Goal: Task Accomplishment & Management: Use online tool/utility

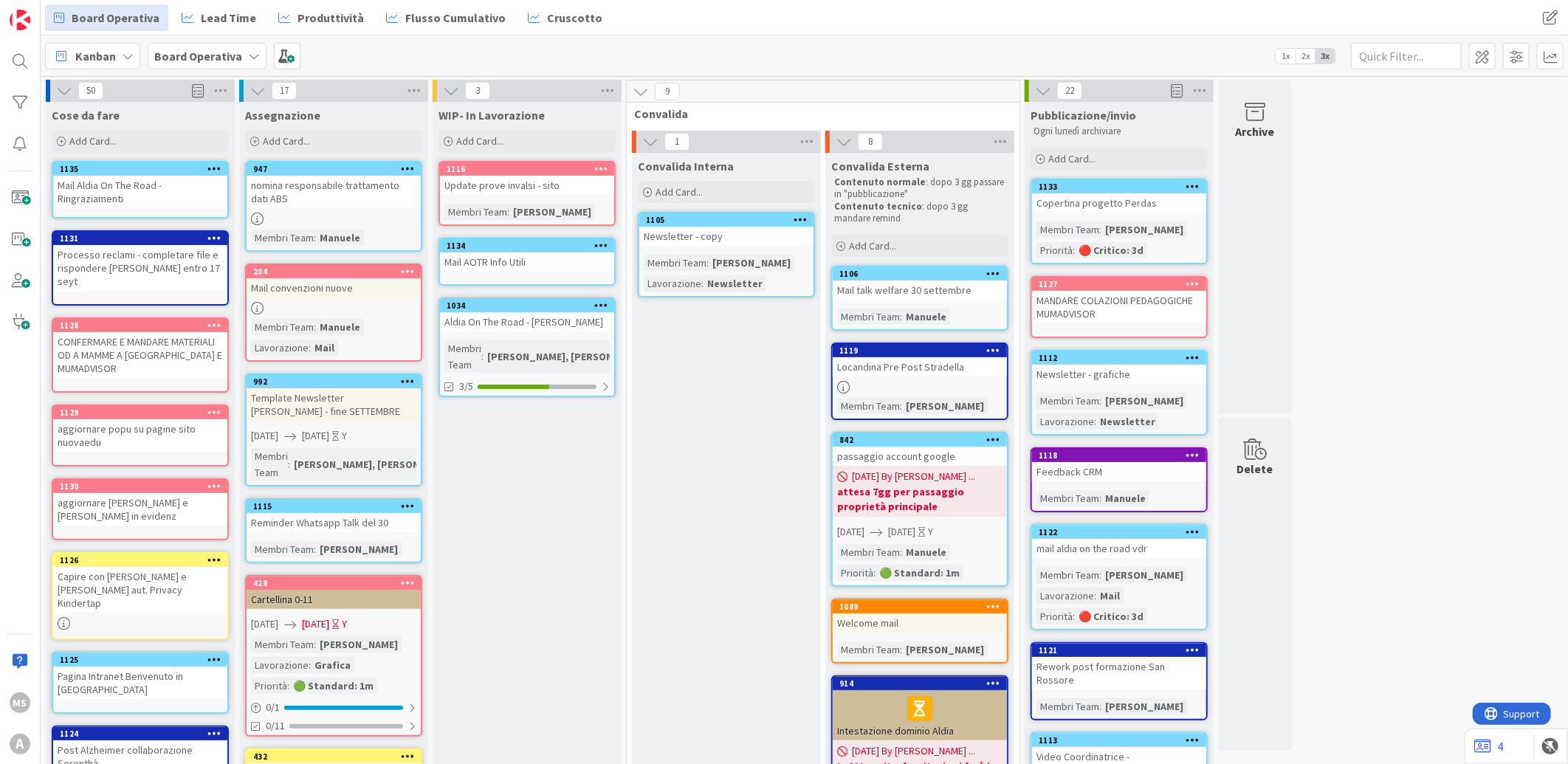
click at [1130, 308] on div "MANDARE COLAZIONI PEDAGOGICHE MUMADVISOR" at bounding box center [1119, 307] width 174 height 32
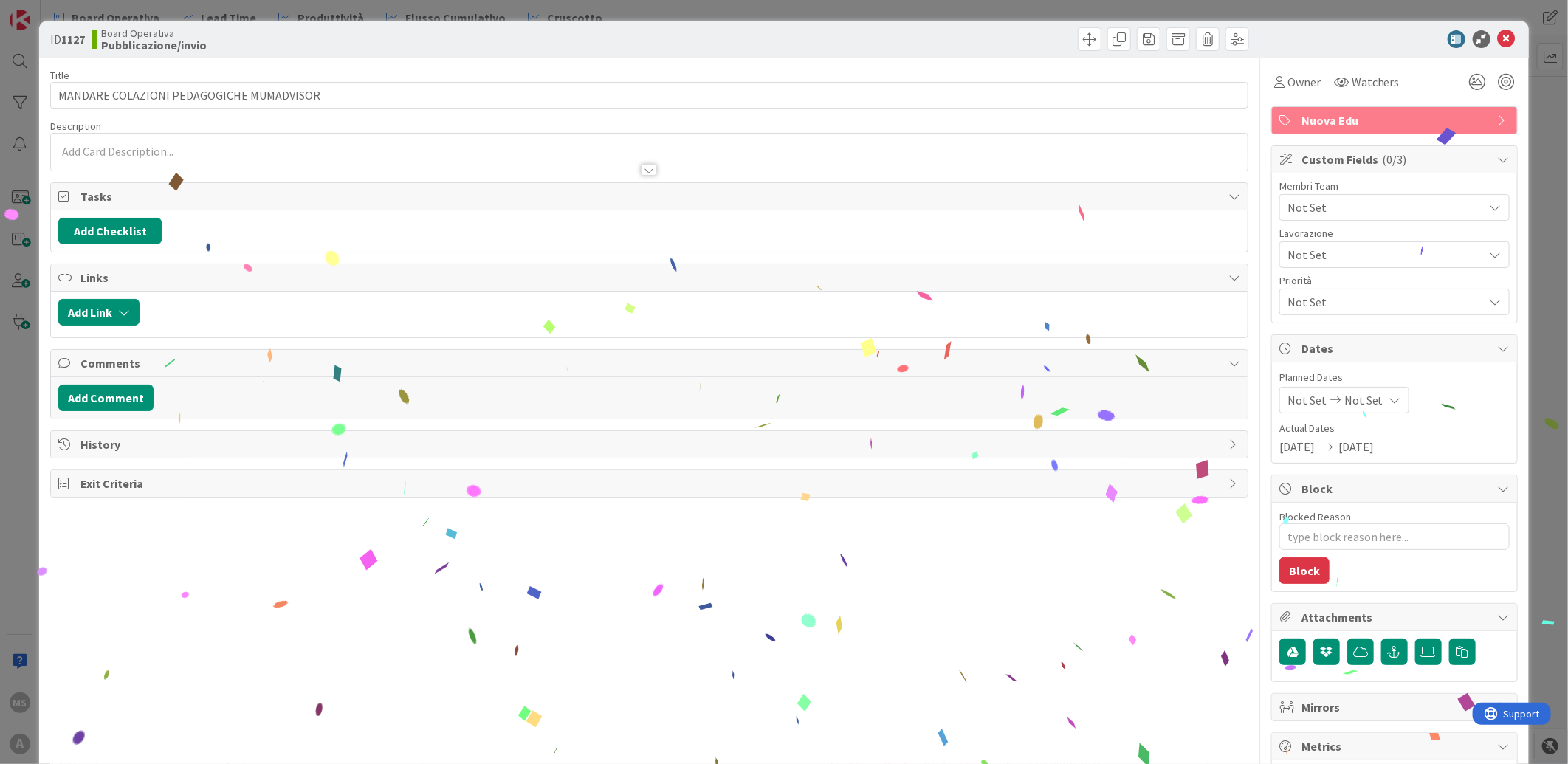
click at [1352, 211] on span "Not Set" at bounding box center [1386, 207] width 196 height 17
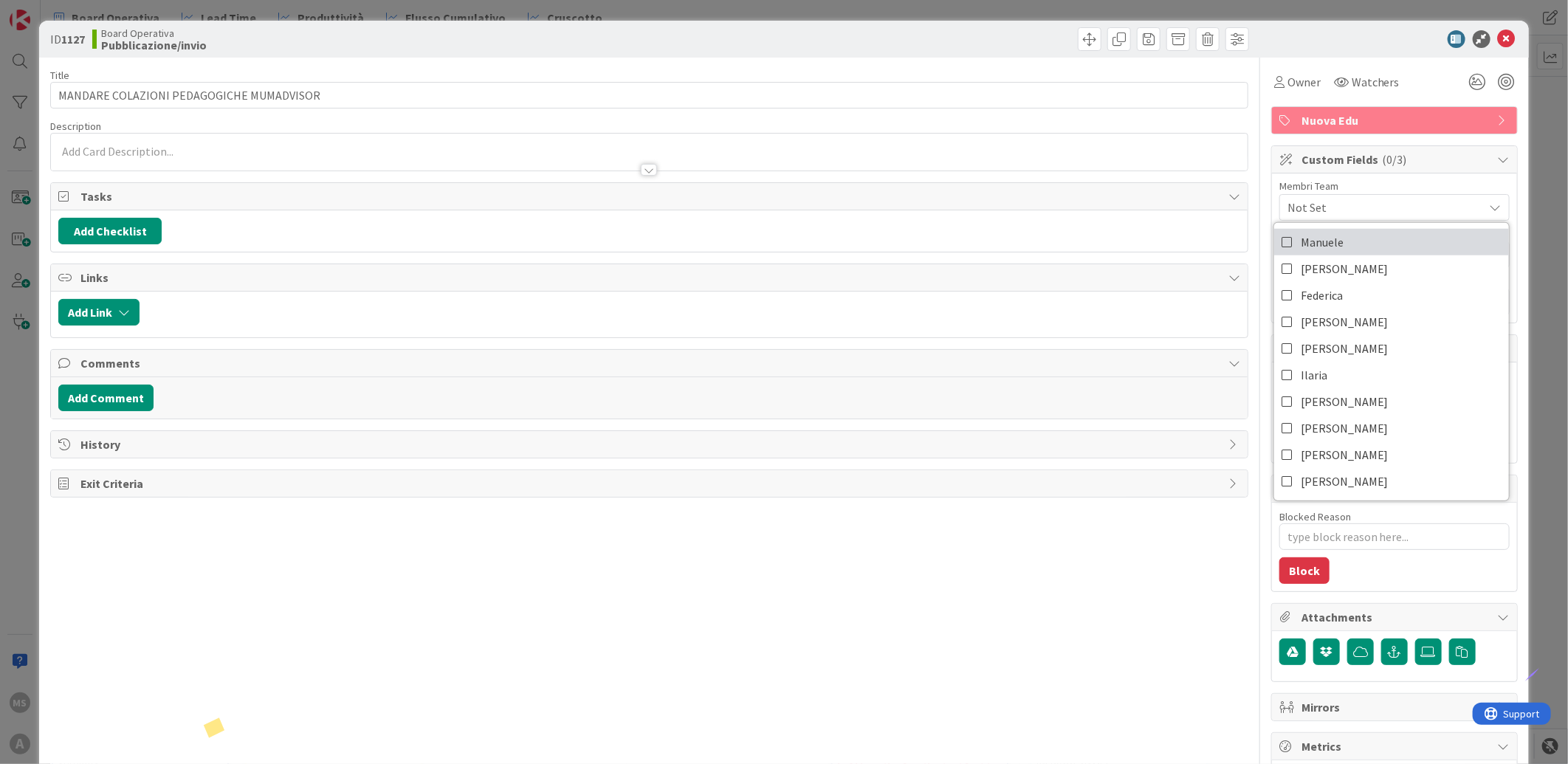
click at [1322, 248] on span "Manuele" at bounding box center [1322, 241] width 43 height 22
type textarea "x"
click at [1063, 663] on div "Title 40 / 128 MANDARE COLAZIONI PEDAGOGICHE MUMADVISOR Description [PERSON_NAM…" at bounding box center [650, 534] width 1198 height 954
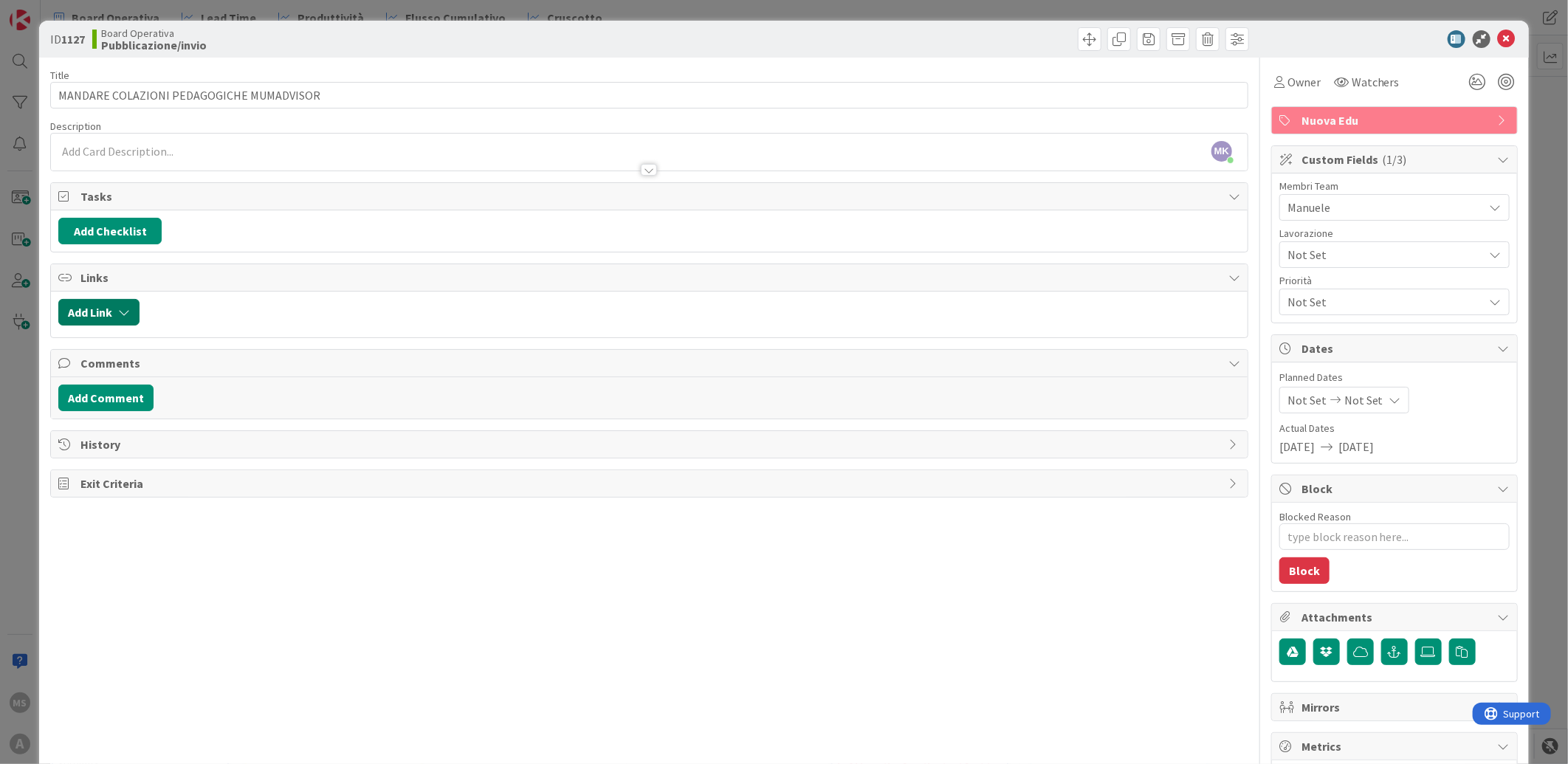
click at [107, 321] on button "Add Link" at bounding box center [99, 311] width 81 height 26
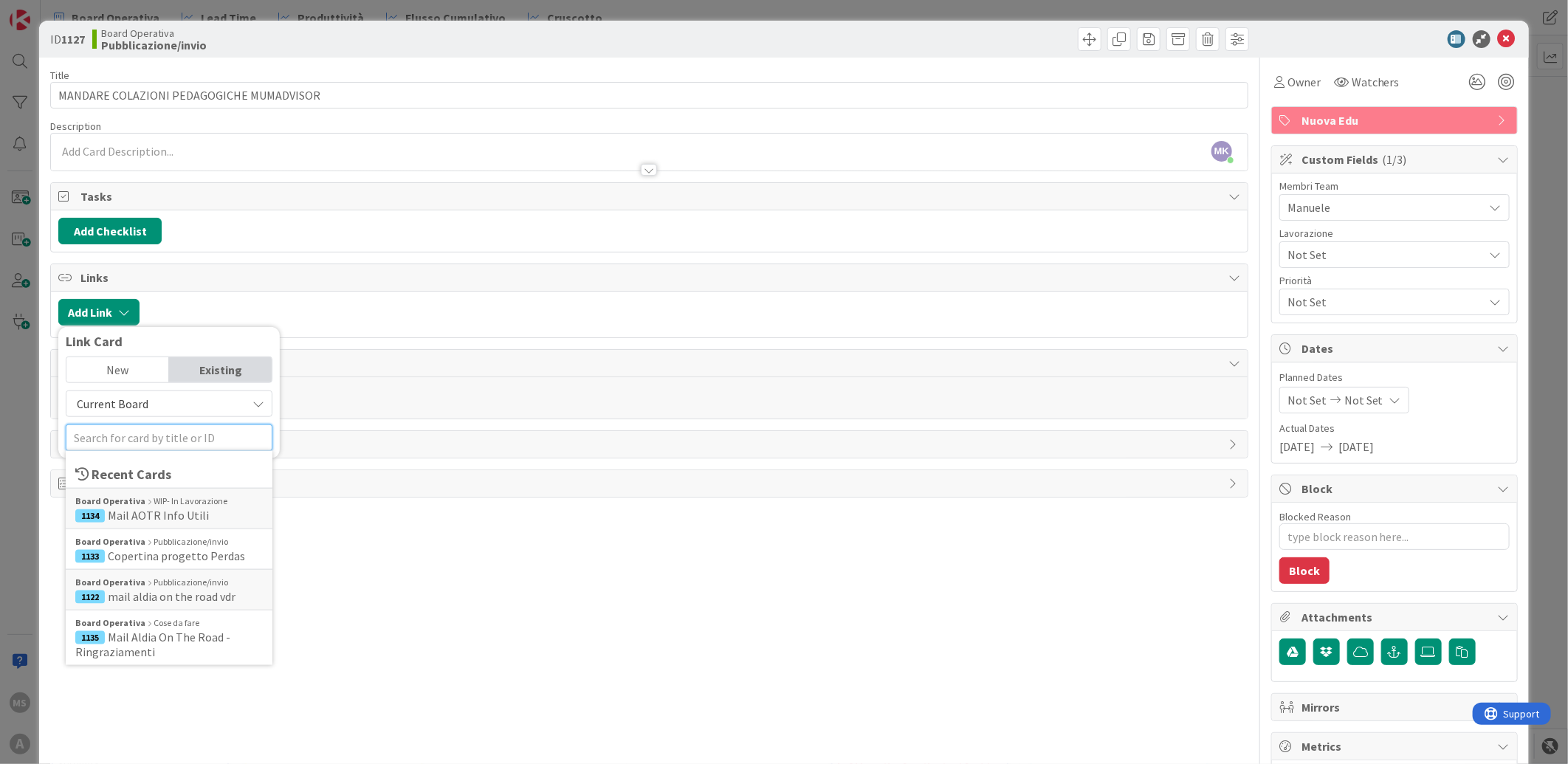
click at [164, 434] on input "text" at bounding box center [169, 437] width 207 height 26
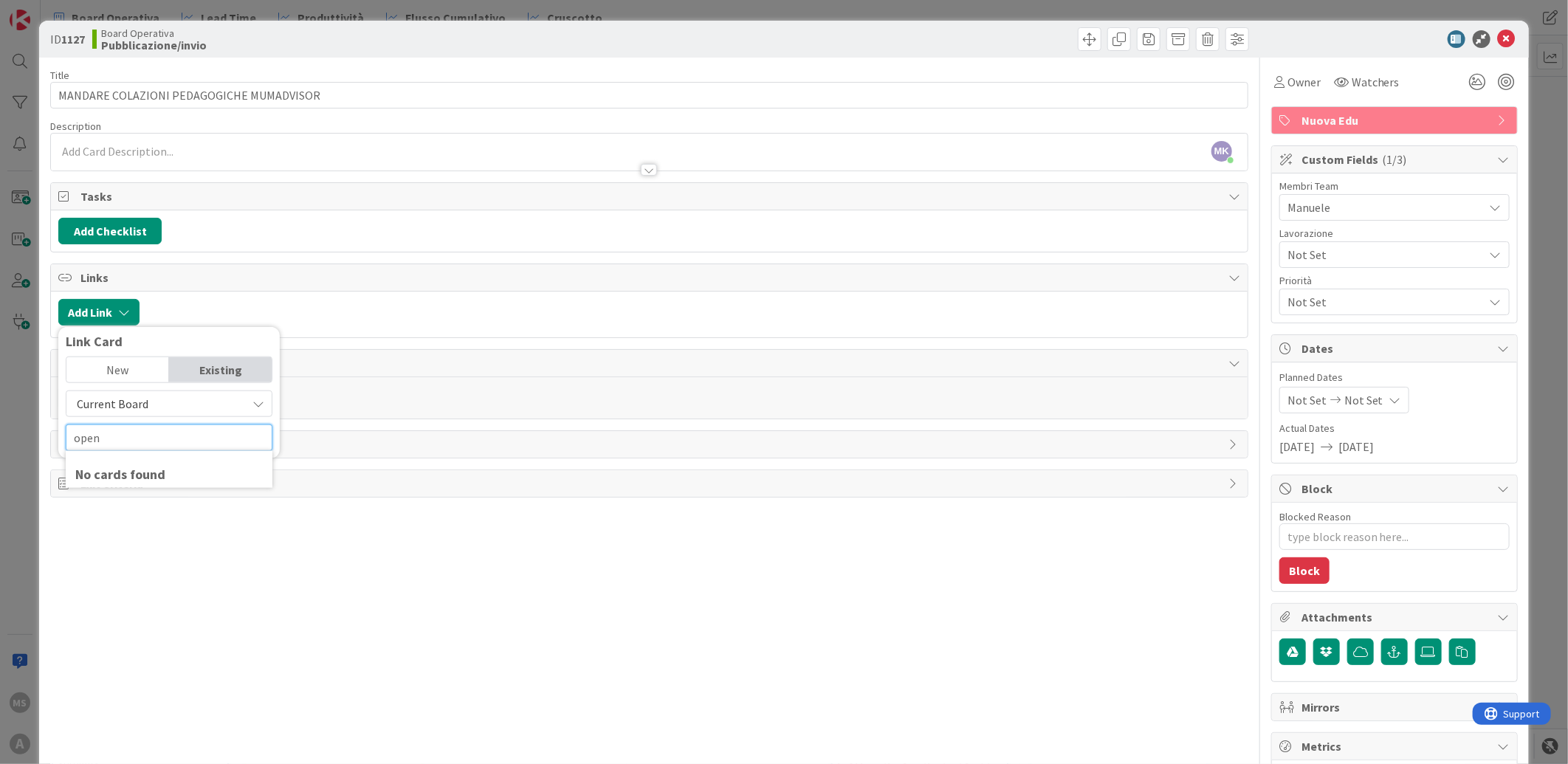
type input "open"
click at [204, 403] on span "Current Board" at bounding box center [156, 403] width 165 height 20
click at [124, 458] on span "All Boards" at bounding box center [177, 465] width 205 height 22
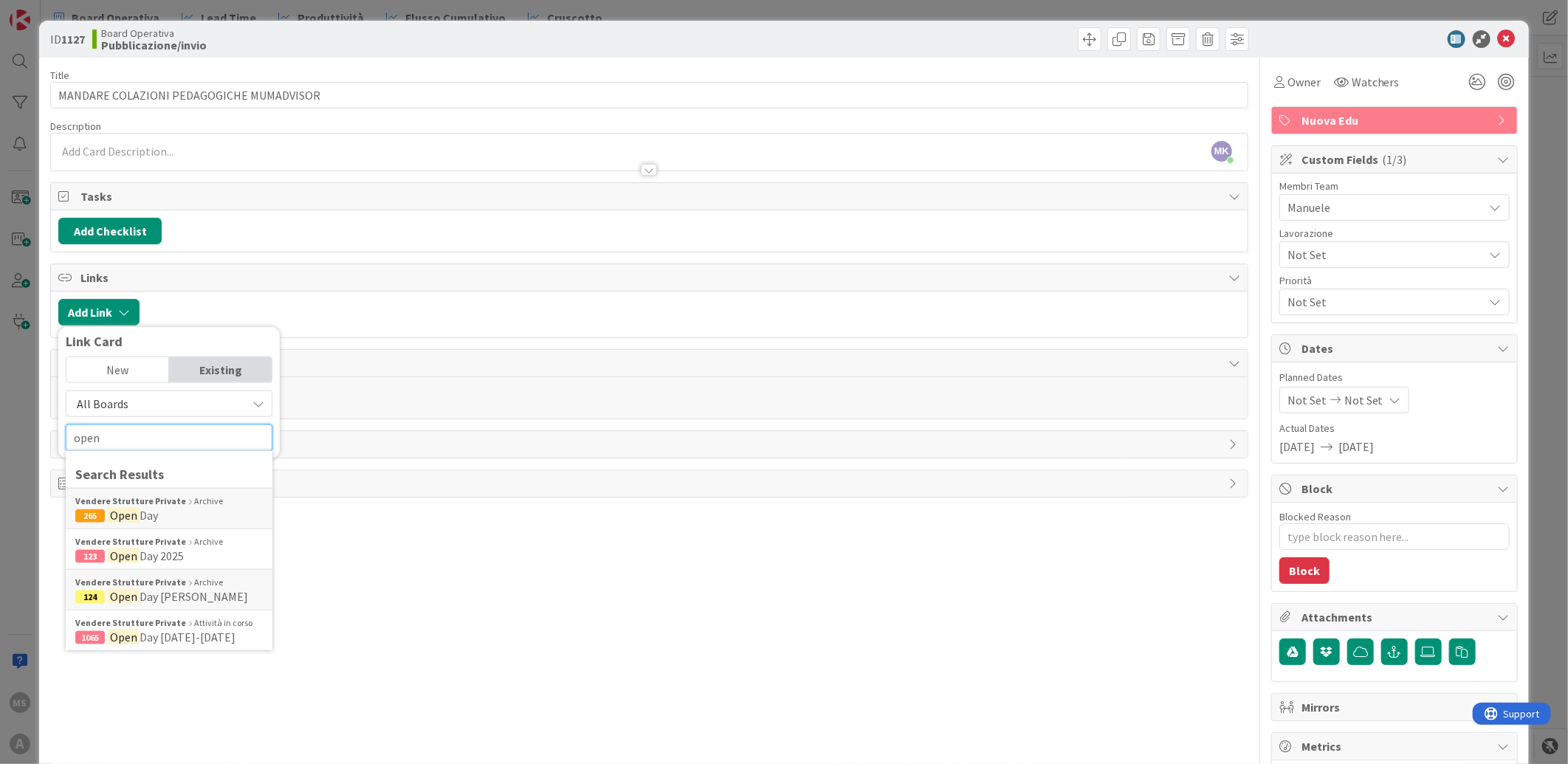
click at [146, 436] on input "open" at bounding box center [169, 437] width 207 height 26
click at [205, 632] on span "Day [DATE]-[DATE]" at bounding box center [187, 637] width 96 height 15
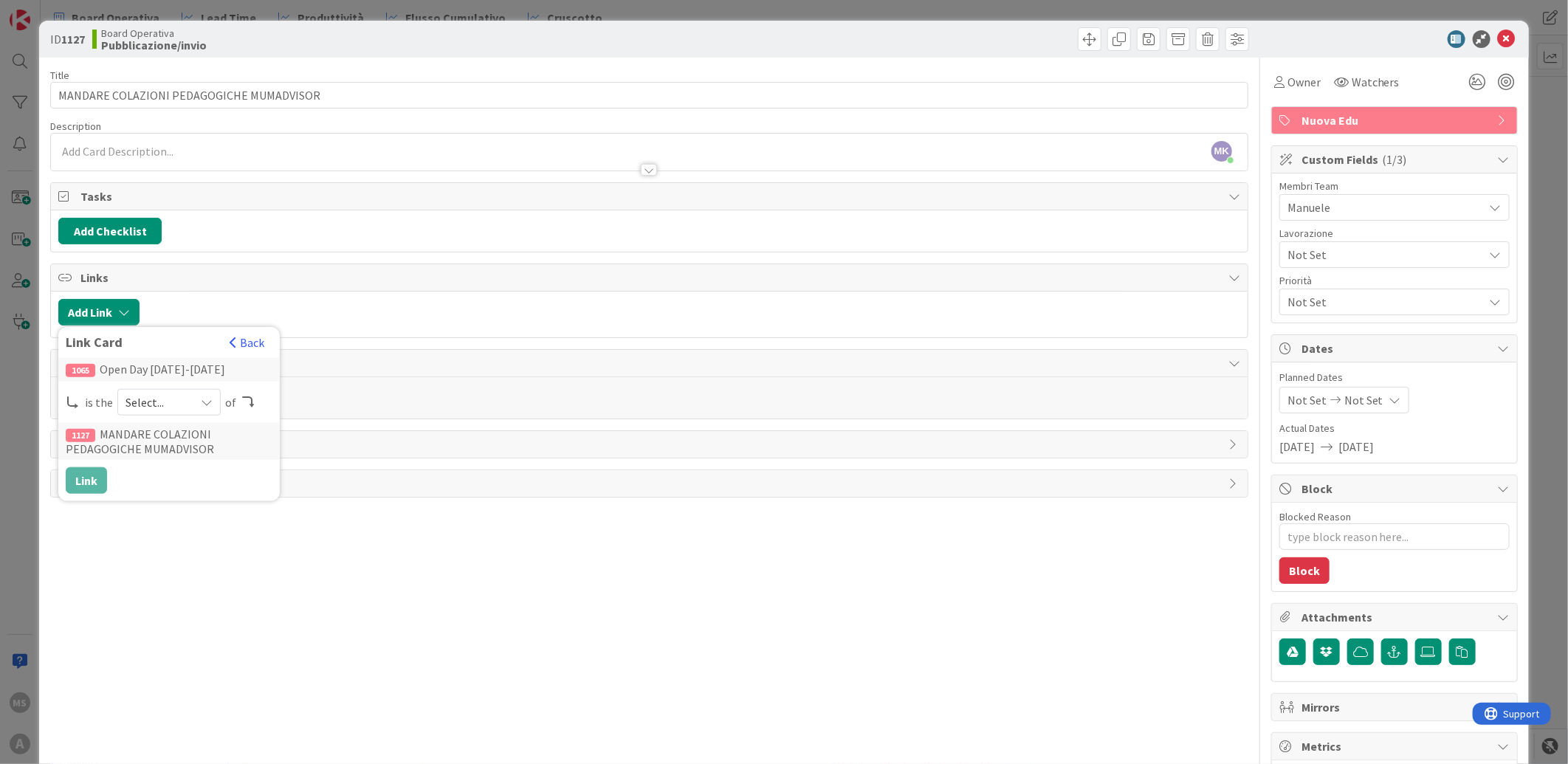
click at [182, 394] on span "Select..." at bounding box center [156, 402] width 62 height 20
click at [208, 440] on span "parent" at bounding box center [247, 437] width 167 height 22
click at [94, 478] on button "Link" at bounding box center [86, 480] width 42 height 26
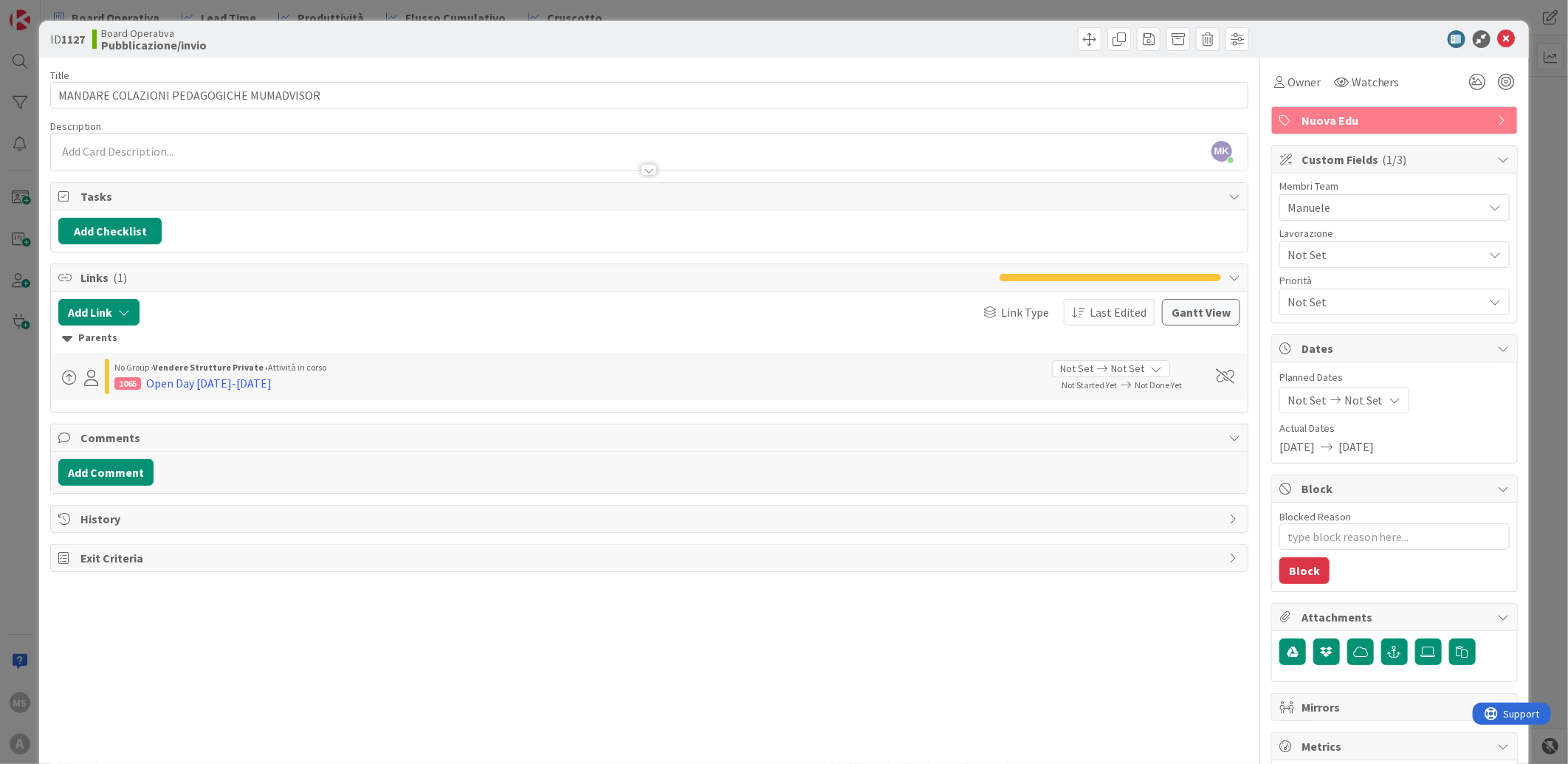
type textarea "x"
click at [1499, 34] on icon at bounding box center [1506, 38] width 17 height 17
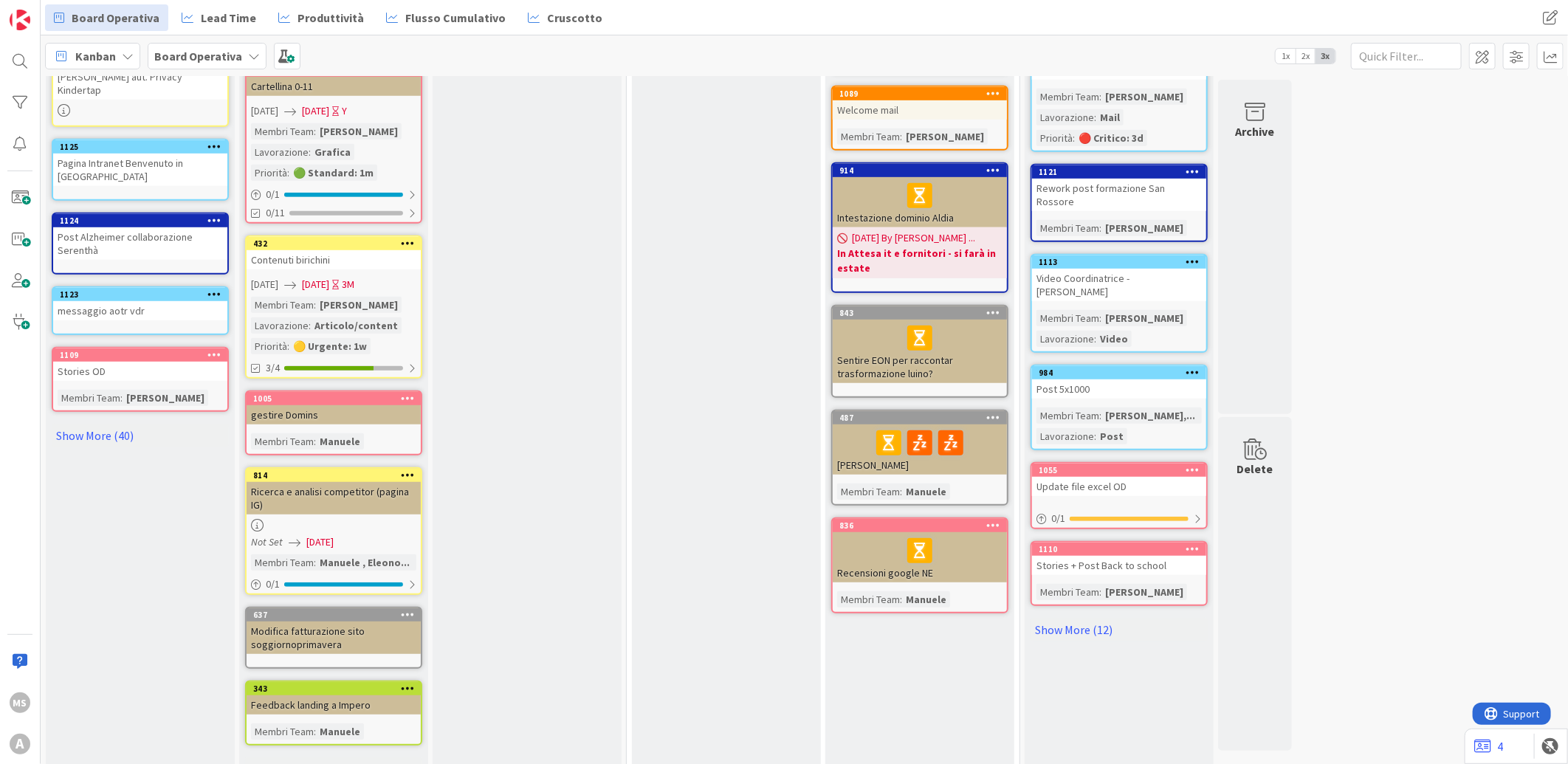
scroll to position [519, 0]
